Goal: Task Accomplishment & Management: Manage account settings

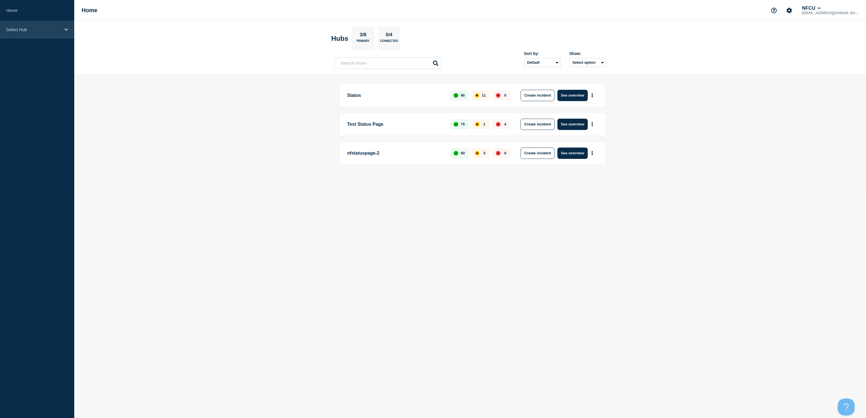
click at [21, 25] on div "Select Hub" at bounding box center [37, 29] width 74 height 17
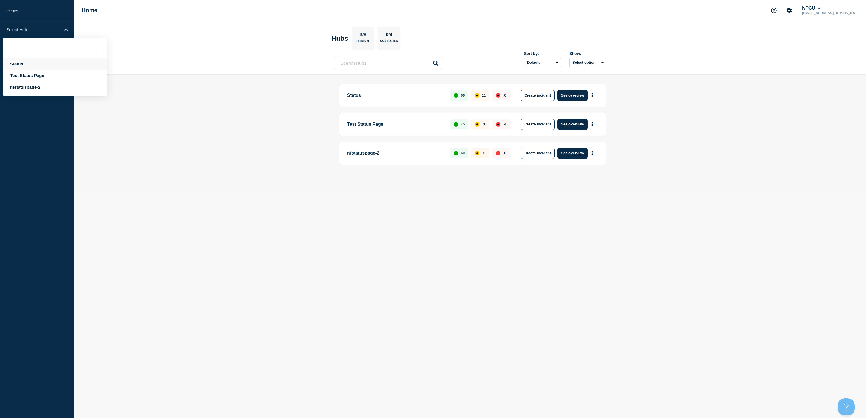
click at [13, 65] on div "Status" at bounding box center [55, 64] width 104 height 12
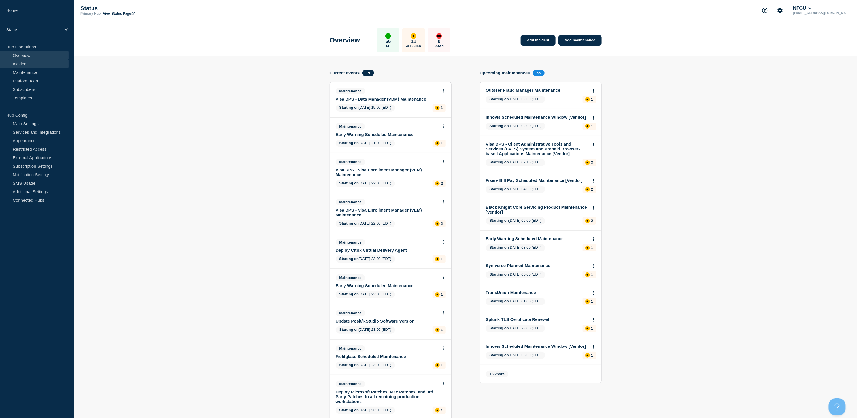
click at [18, 64] on link "Incident" at bounding box center [34, 64] width 69 height 9
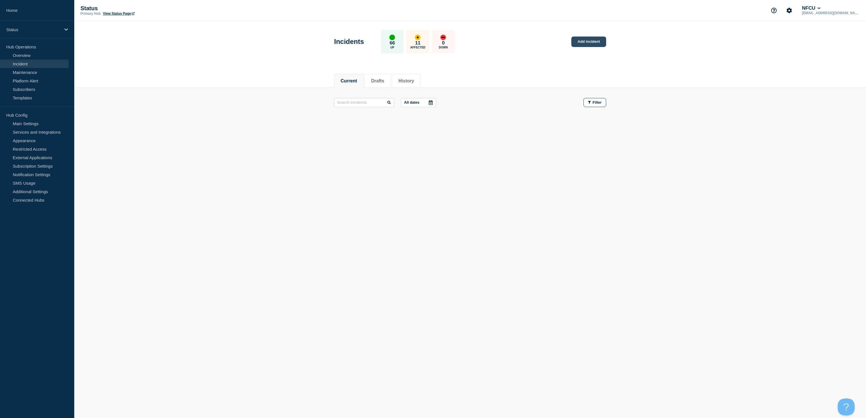
click at [587, 42] on link "Add incident" at bounding box center [588, 42] width 35 height 10
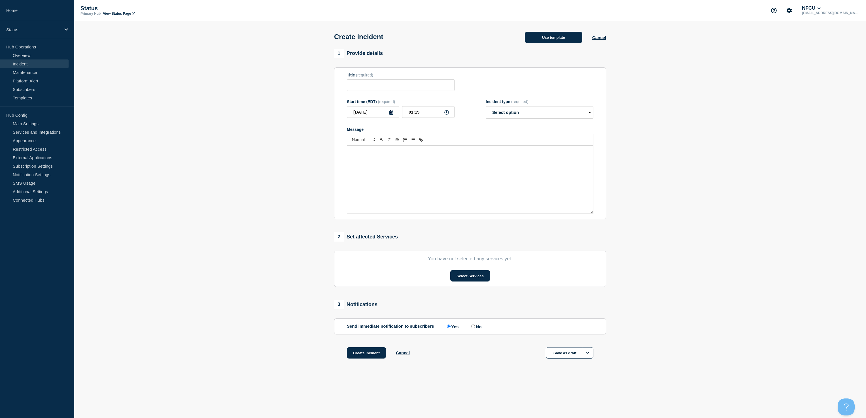
click at [538, 40] on button "Use template" at bounding box center [554, 37] width 58 height 11
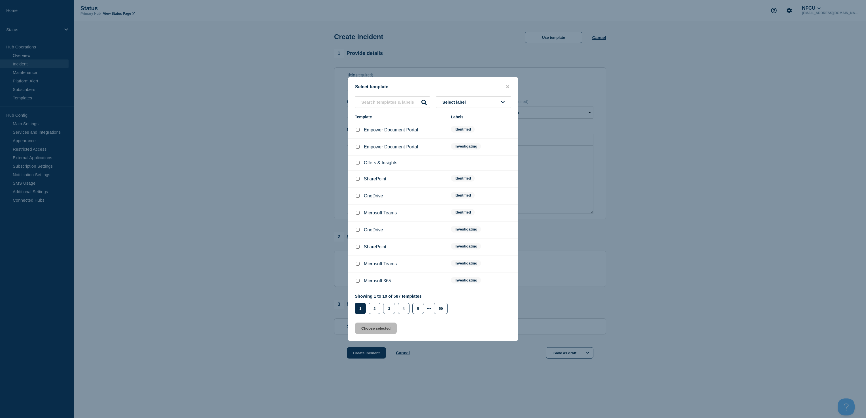
click at [464, 101] on span "Select label" at bounding box center [455, 102] width 26 height 5
click at [454, 133] on button "Investigating" at bounding box center [473, 133] width 75 height 12
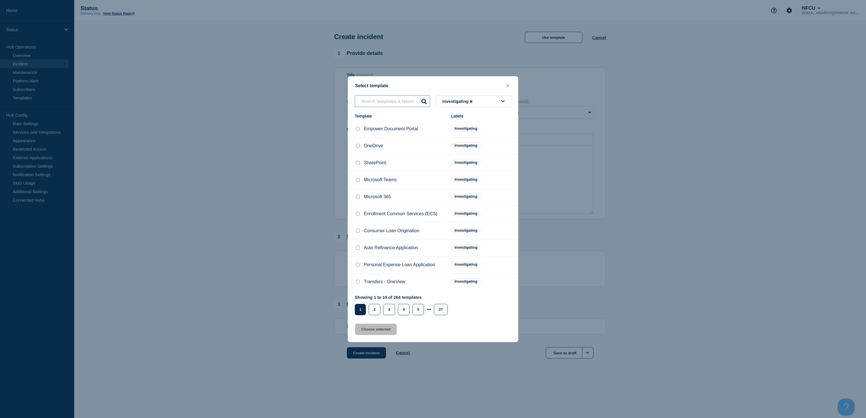
click at [390, 102] on input "text" at bounding box center [392, 101] width 75 height 12
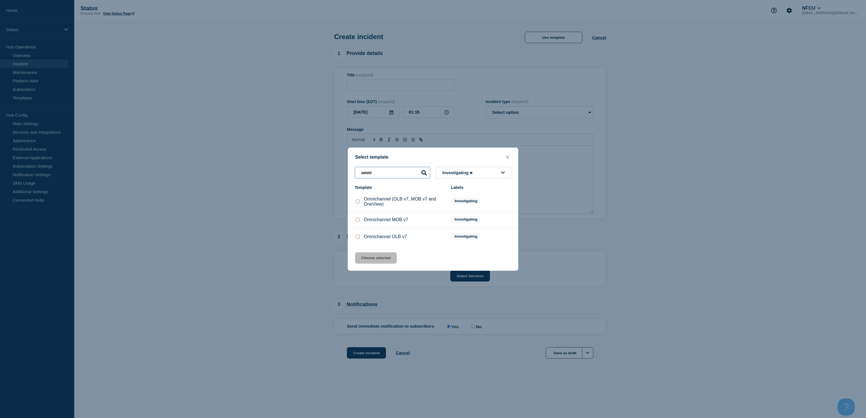
type input "omni"
click at [357, 203] on input "Omnichannel (OLB v7, MOB v7 and OneView) checkbox" at bounding box center [358, 202] width 4 height 4
checkbox input "true"
click at [363, 259] on button "Choose selected" at bounding box center [376, 257] width 42 height 11
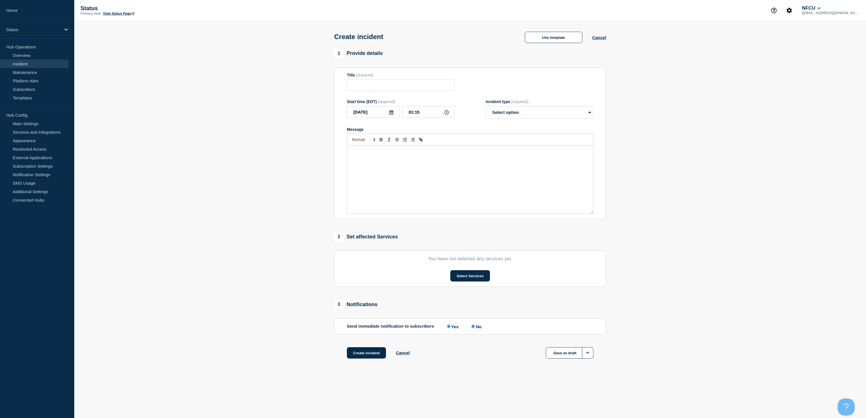
type input "Omnichannel (OLB v7, MOB v7 and OneView)"
select select "investigating"
radio input "false"
radio input "true"
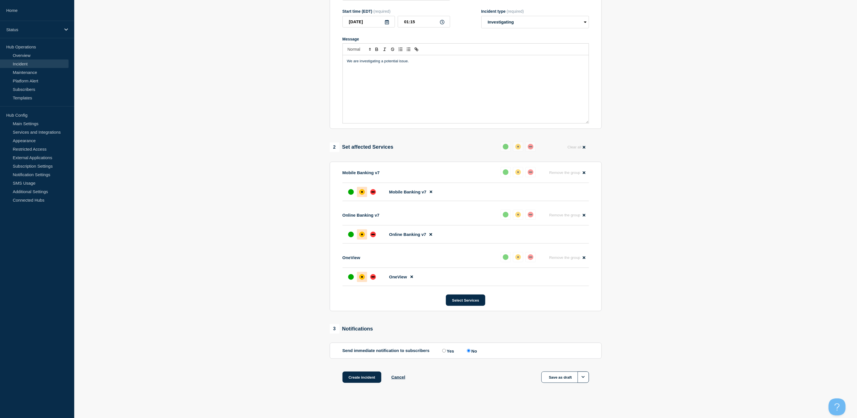
scroll to position [99, 0]
click at [360, 377] on button "Create incident" at bounding box center [362, 375] width 39 height 11
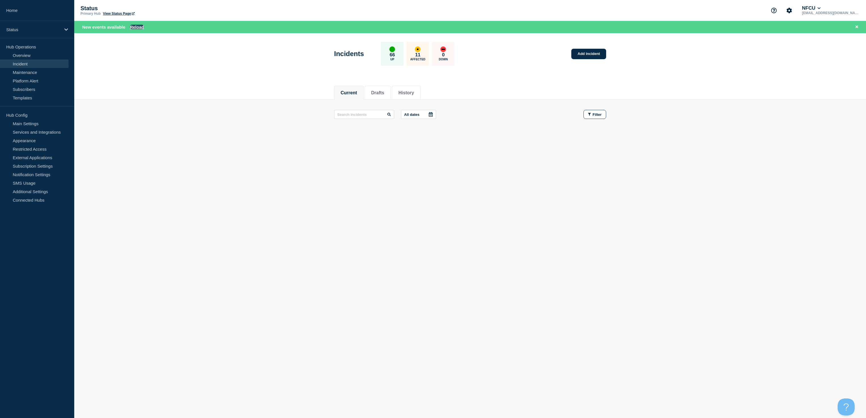
click at [134, 27] on button "Reload" at bounding box center [137, 27] width 14 height 5
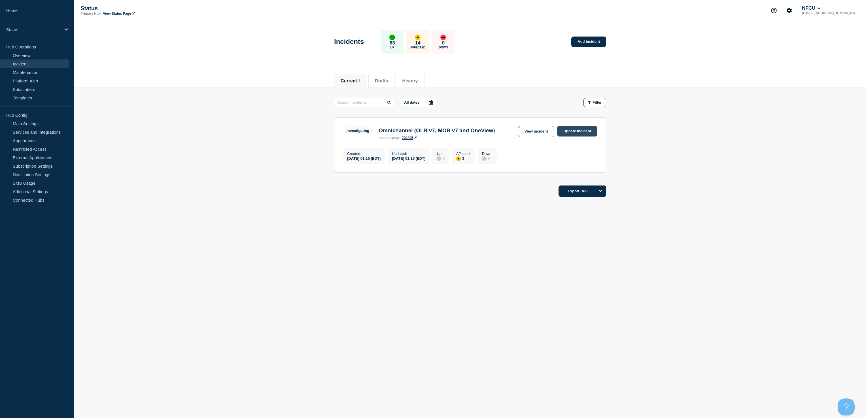
click at [563, 131] on link "Update incident" at bounding box center [577, 131] width 40 height 10
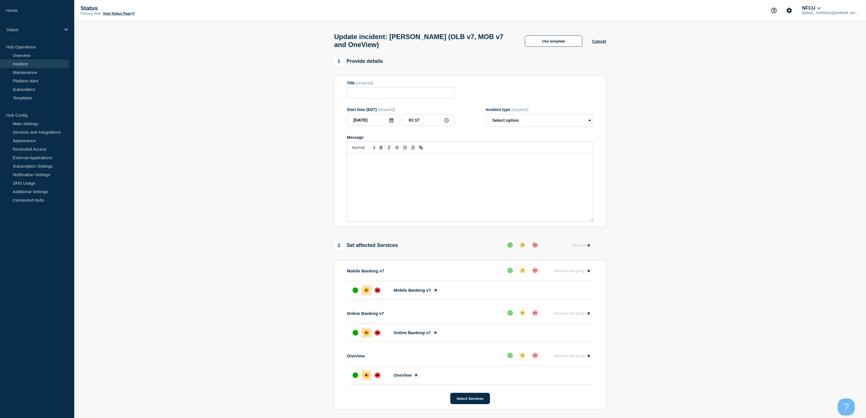
type input "Omnichannel (OLB v7, MOB v7 and OneView)"
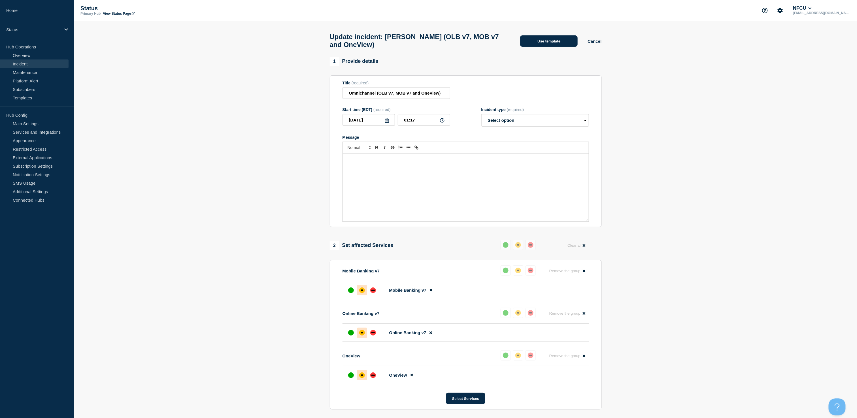
click at [551, 42] on button "Use template" at bounding box center [549, 40] width 58 height 11
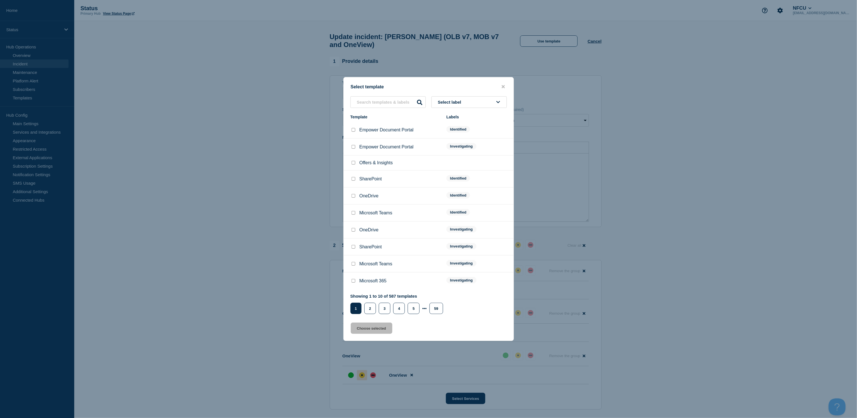
click at [476, 103] on button "Select label" at bounding box center [469, 102] width 75 height 12
click at [449, 143] on button "Identified" at bounding box center [469, 145] width 75 height 12
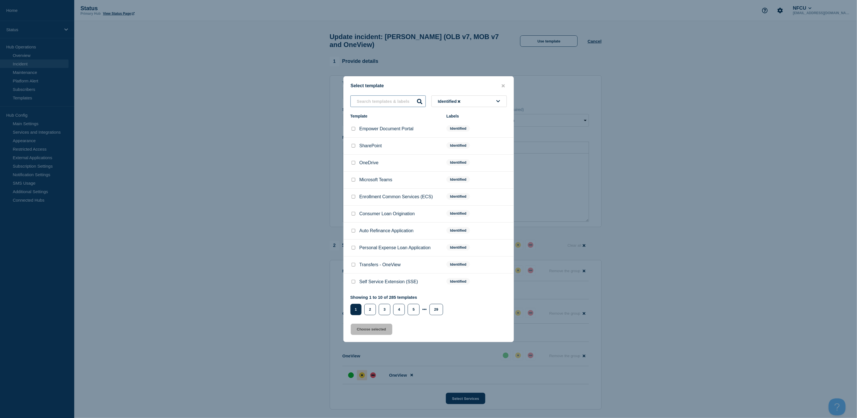
click at [388, 104] on input "text" at bounding box center [388, 101] width 75 height 12
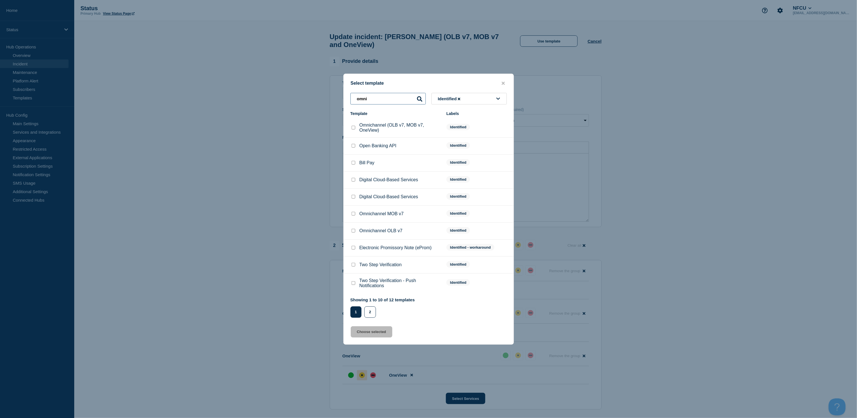
type input "omni"
click at [354, 129] on input "Omnichannel (OLB v7, MOB v7, OneView) checkbox" at bounding box center [354, 128] width 4 height 4
checkbox input "true"
click at [368, 333] on button "Choose selected" at bounding box center [372, 331] width 42 height 11
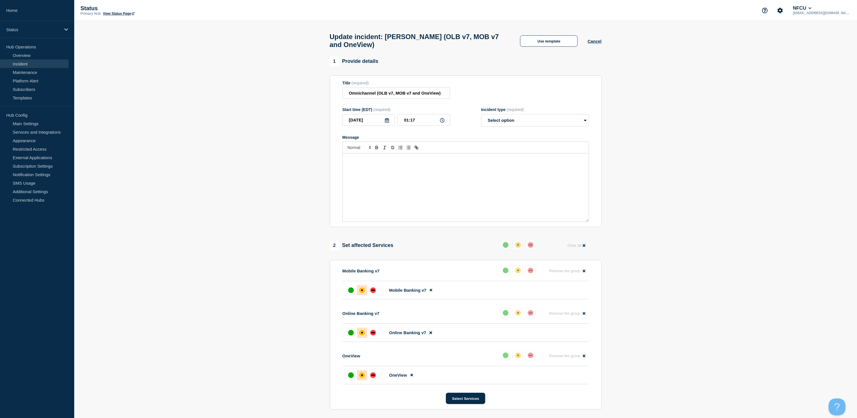
select select "identified"
click at [465, 161] on div "Online Banking v7, Mobile Banking v7, and OneView are [intermittently] unavaila…" at bounding box center [466, 188] width 246 height 68
click at [373, 291] on div "down" at bounding box center [372, 290] width 3 height 1
click at [371, 334] on div "down" at bounding box center [372, 332] width 3 height 1
click at [375, 378] on div "down" at bounding box center [373, 376] width 6 height 6
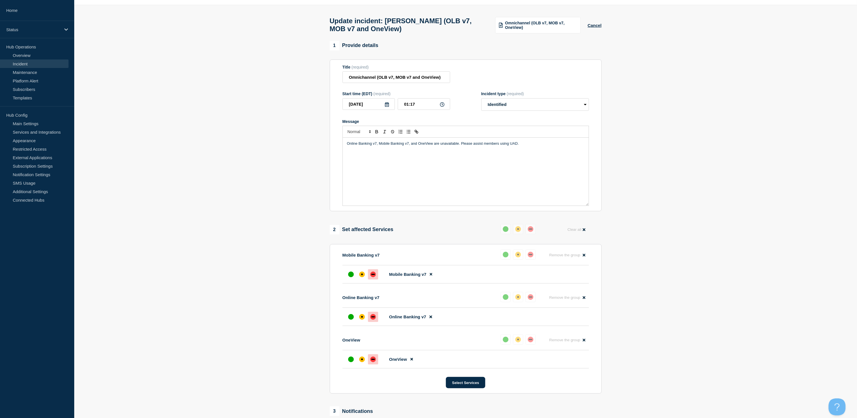
scroll to position [16, 0]
click at [150, 346] on section "1 Provide details Title (required) Omnichannel (OLB v7, MOB v7 and OneView) Sta…" at bounding box center [465, 283] width 783 height 485
click at [742, 269] on section "1 Provide details Title (required) Omnichannel (OLB v7, MOB v7 and OneView) Sta…" at bounding box center [465, 283] width 783 height 485
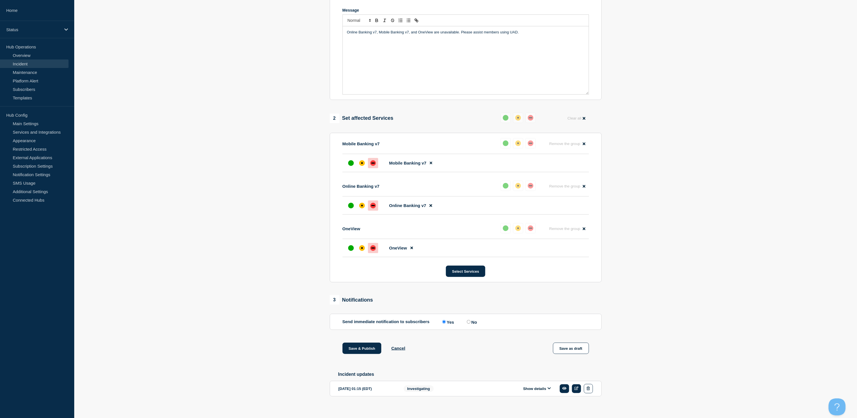
scroll to position [142, 0]
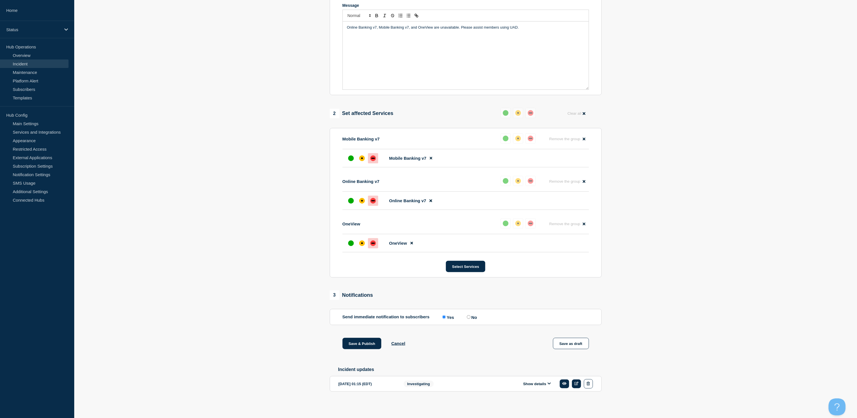
click at [470, 316] on input "No" at bounding box center [469, 317] width 4 height 4
radio input "true"
radio input "false"
click at [733, 258] on section "1 Provide details Title (required) Omnichannel (OLB v7, MOB v7 and OneView) Sta…" at bounding box center [465, 167] width 783 height 485
click at [348, 344] on button "Save & Publish" at bounding box center [362, 343] width 39 height 11
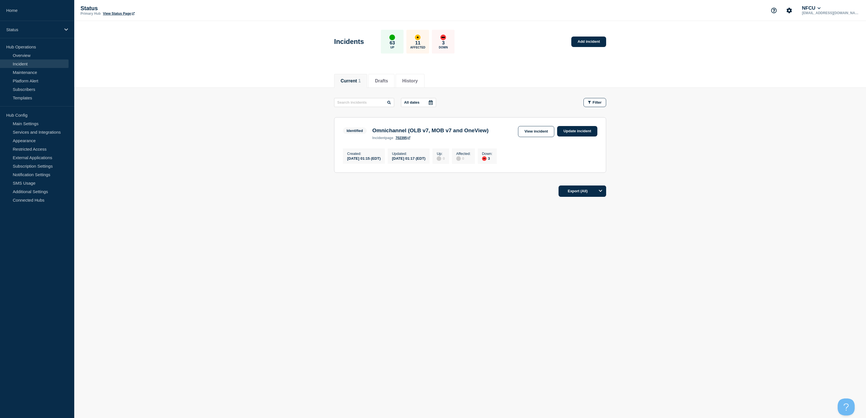
click at [32, 63] on link "Incident" at bounding box center [34, 64] width 69 height 9
click at [24, 56] on link "Overview" at bounding box center [34, 55] width 69 height 9
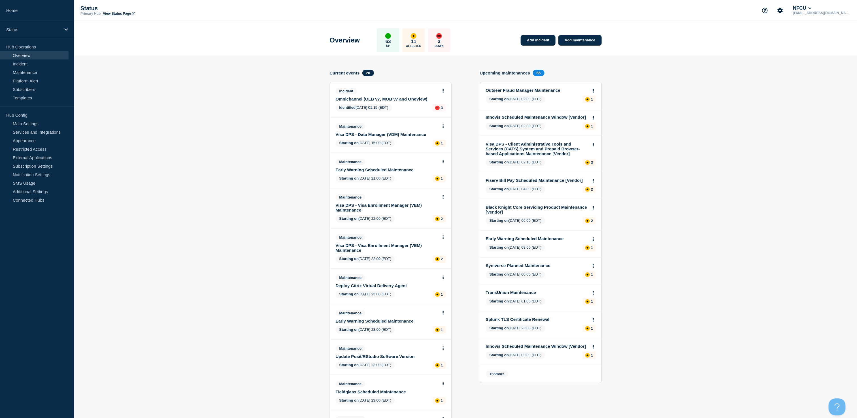
click at [347, 99] on link "Omnichannel (OLB v7, MOB v7 and OneView)" at bounding box center [387, 99] width 102 height 5
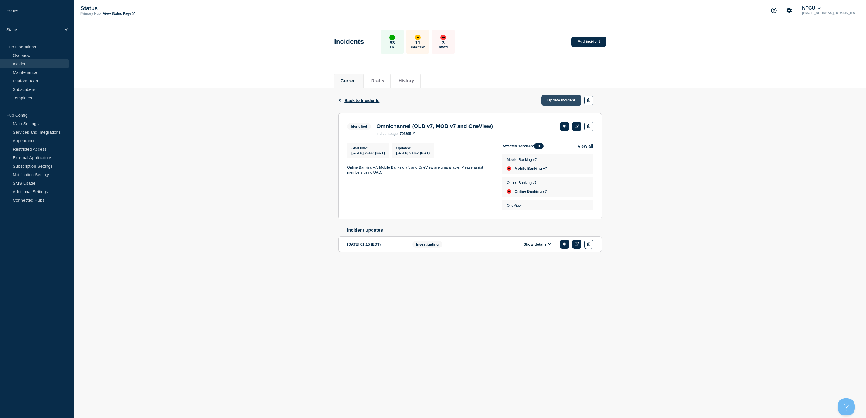
click at [558, 96] on link "Update incident" at bounding box center [561, 100] width 40 height 10
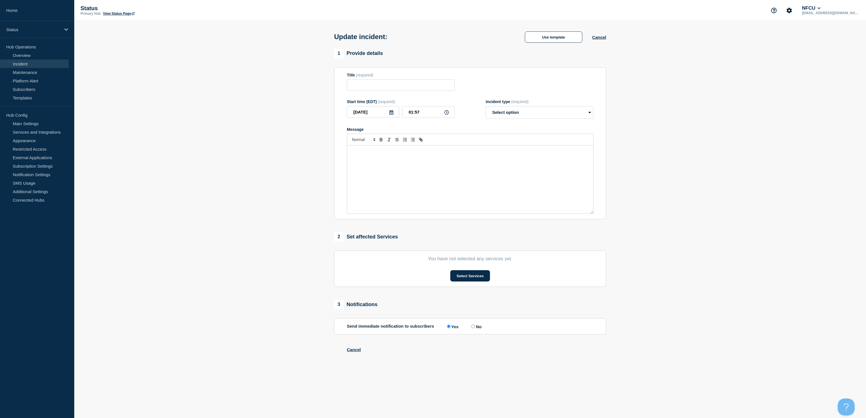
type input "Omnichannel (OLB v7, MOB v7 and OneView)"
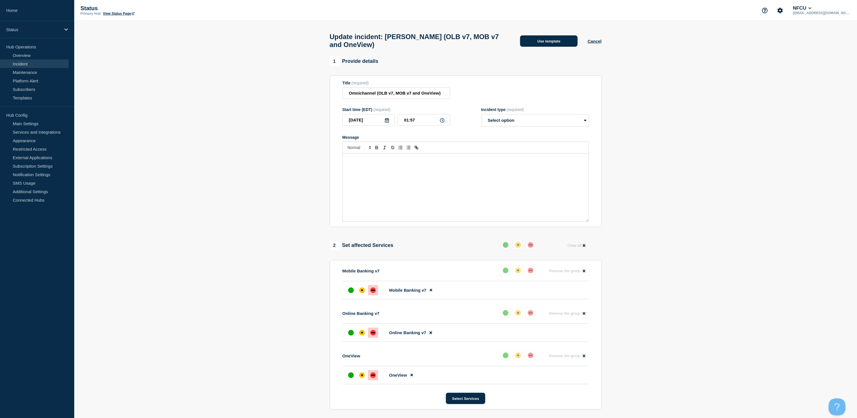
click at [545, 39] on button "Use template" at bounding box center [549, 40] width 58 height 11
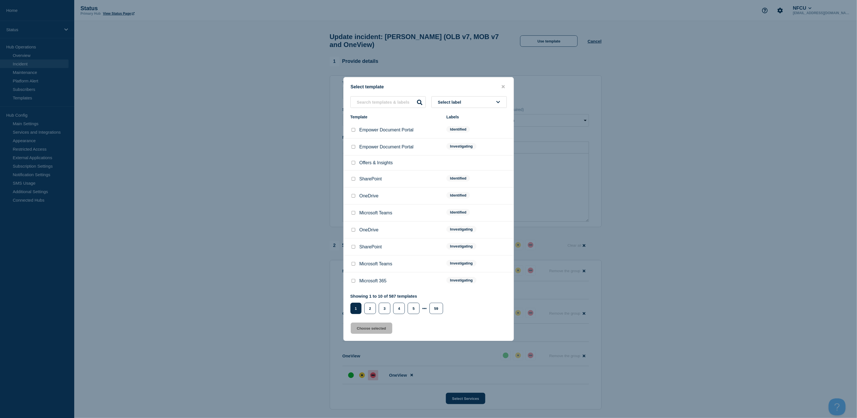
click at [465, 104] on button "Select label" at bounding box center [469, 102] width 75 height 12
click at [441, 190] on button "Resolved" at bounding box center [469, 191] width 75 height 12
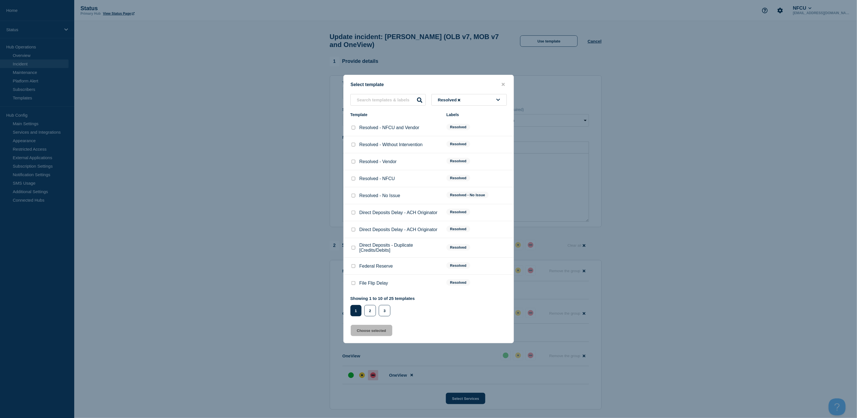
click at [87, 257] on div at bounding box center [428, 209] width 857 height 418
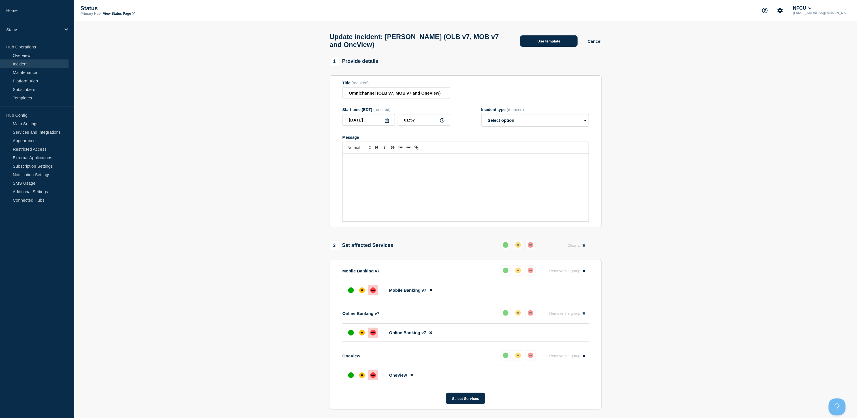
click at [535, 44] on button "Use template" at bounding box center [549, 40] width 58 height 11
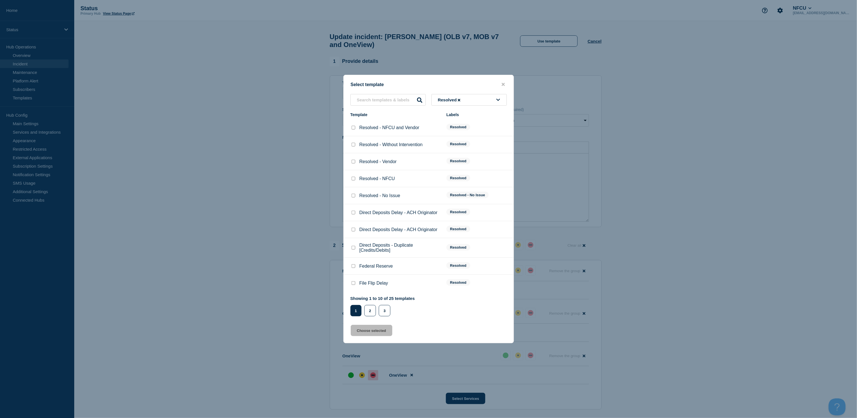
click at [352, 179] on input "Resolved - NFCU checkbox" at bounding box center [354, 179] width 4 height 4
checkbox input "true"
click at [365, 332] on button "Choose selected" at bounding box center [372, 330] width 42 height 11
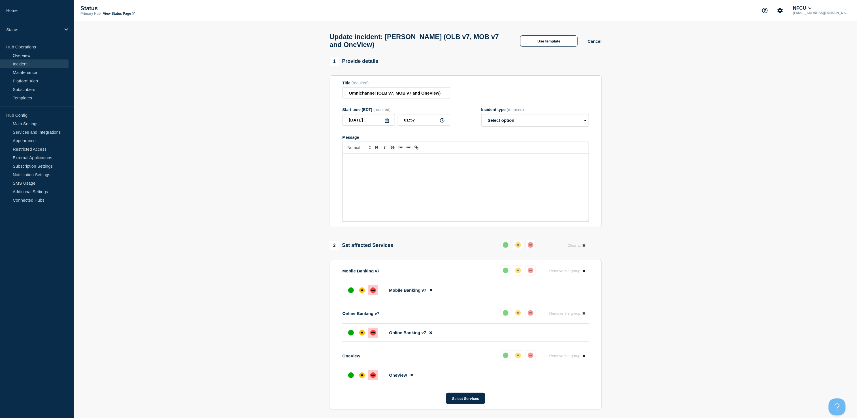
select select "resolved"
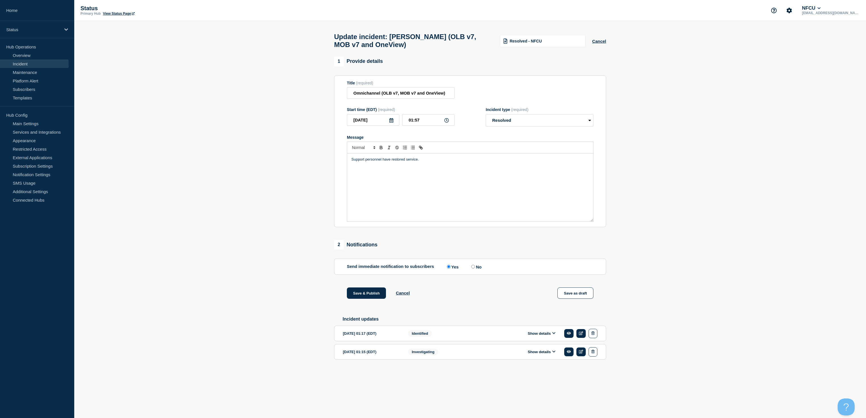
click at [82, 248] on section "1 Provide details Title (required) Omnichannel (OLB v7, MOB v7 and OneView) Sta…" at bounding box center [470, 217] width 792 height 321
click at [98, 26] on header "Update incident: Omnichannel (OLB v7, MOB v7 and OneView) Resolved - NFCU Cancel" at bounding box center [470, 39] width 792 height 36
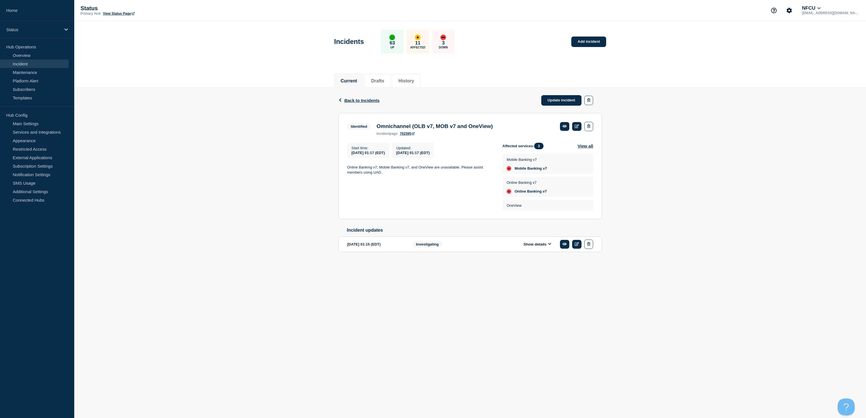
click at [546, 94] on div "Back Back to Incidents Update incident" at bounding box center [470, 100] width 264 height 25
click at [547, 103] on link "Update incident" at bounding box center [561, 100] width 40 height 10
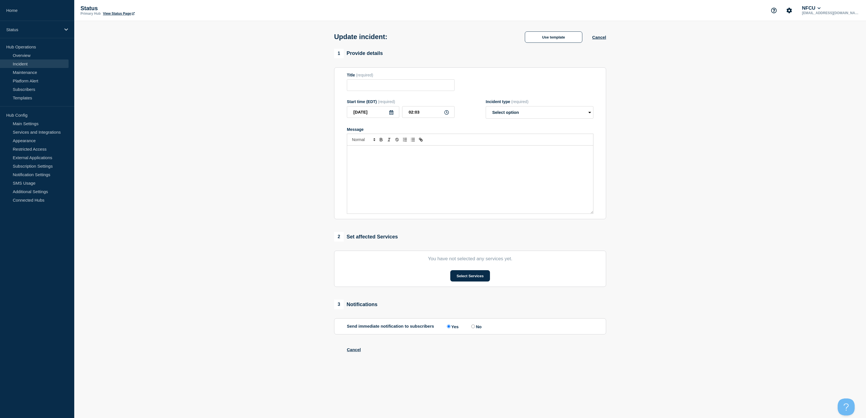
type input "Omnichannel (OLB v7, MOB v7 and OneView)"
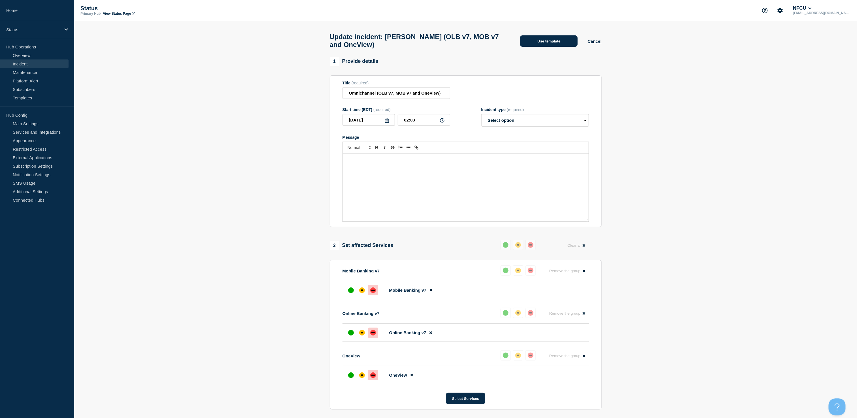
click at [534, 45] on button "Use template" at bounding box center [549, 40] width 58 height 11
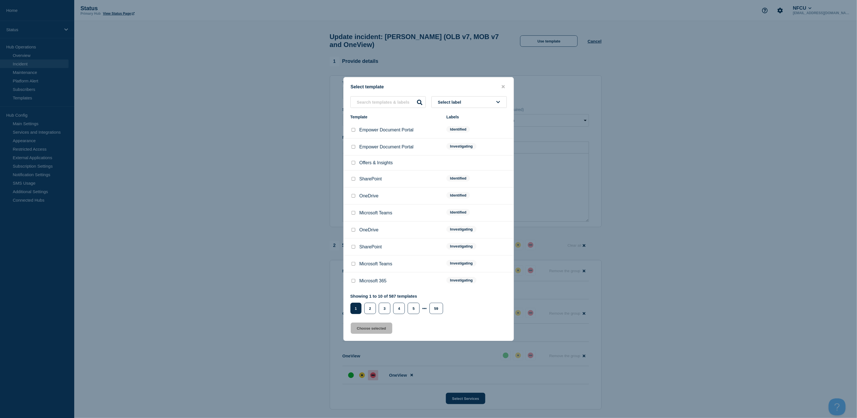
click at [460, 103] on span "Select label" at bounding box center [451, 102] width 26 height 5
click at [448, 186] on button "Resolved" at bounding box center [469, 191] width 75 height 12
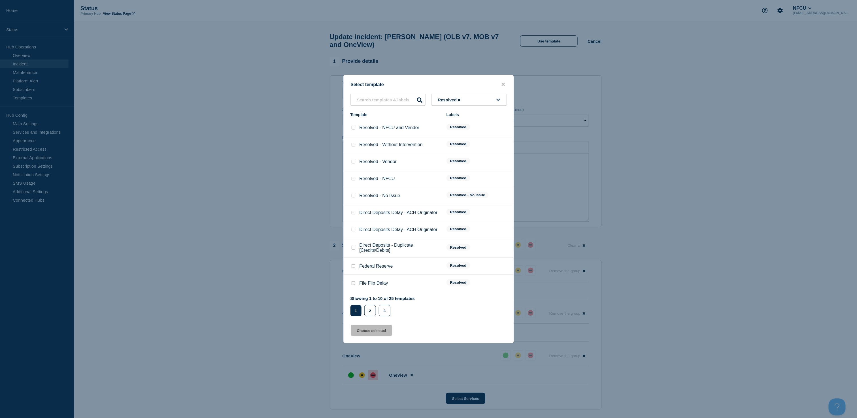
click at [355, 175] on li "Resolved - NFCU Resolved" at bounding box center [429, 178] width 170 height 17
click at [354, 146] on input "Resolved - Without Intervention checkbox" at bounding box center [354, 145] width 4 height 4
checkbox input "true"
click at [371, 332] on button "Choose selected" at bounding box center [372, 330] width 42 height 11
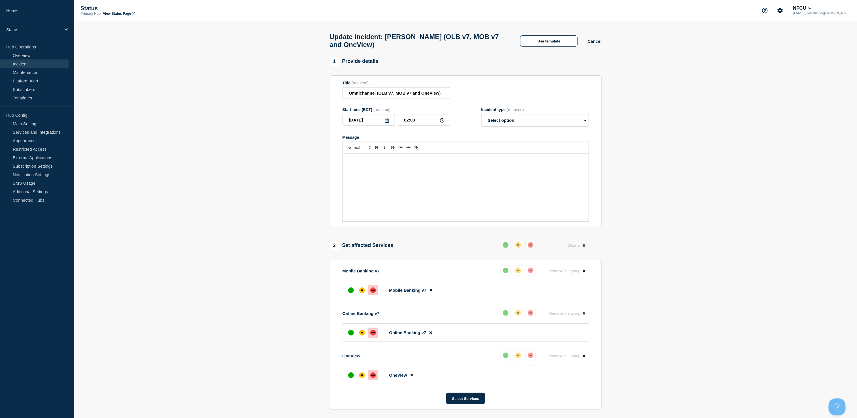
select select "resolved"
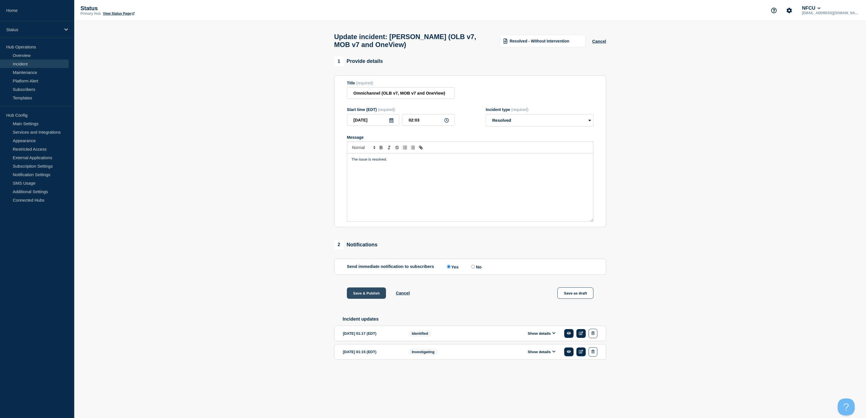
click at [358, 297] on button "Save & Publish" at bounding box center [366, 293] width 39 height 11
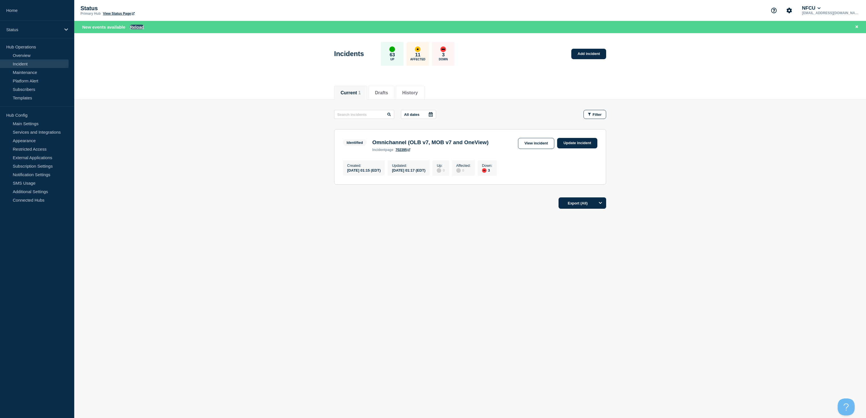
click at [136, 25] on button "Reload" at bounding box center [137, 27] width 14 height 5
